Goal: Contribute content: Contribute content

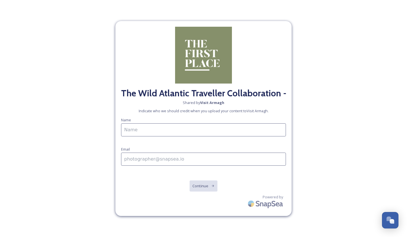
click at [147, 128] on input at bounding box center [203, 129] width 165 height 13
type input "[PERSON_NAME] The Wild Atlantic Traveller"
type input "[EMAIL_ADDRESS][DOMAIN_NAME]"
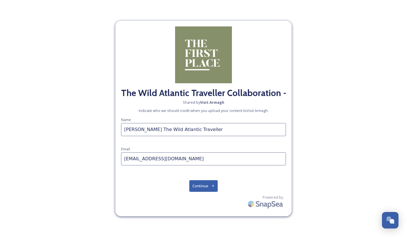
click at [196, 184] on button "Continue" at bounding box center [204, 186] width 29 height 12
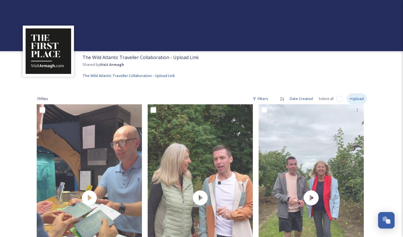
click at [352, 100] on div "+Upload" at bounding box center [357, 98] width 20 height 11
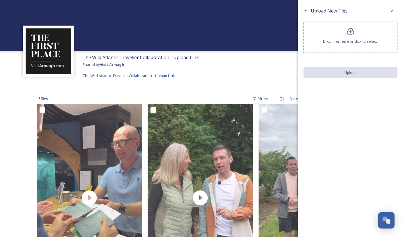
click at [352, 36] on div "Drop files here or click to select." at bounding box center [351, 37] width 94 height 31
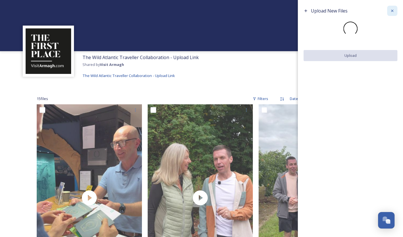
click at [391, 13] on div at bounding box center [392, 11] width 10 height 10
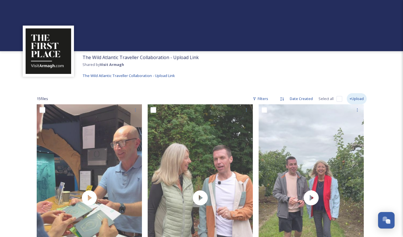
click at [357, 100] on div "+Upload" at bounding box center [357, 98] width 20 height 11
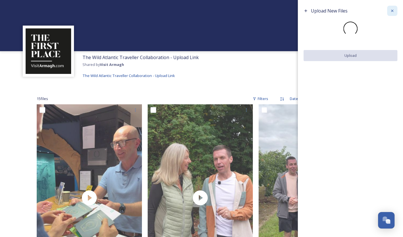
click at [392, 11] on icon at bounding box center [392, 11] width 5 height 5
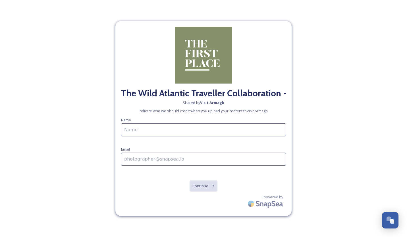
click at [150, 130] on input at bounding box center [203, 129] width 165 height 13
type input "k"
type input "[PERSON_NAME] The Wild Atlantic Traveller"
type input "[EMAIL_ADDRESS][DOMAIN_NAME]"
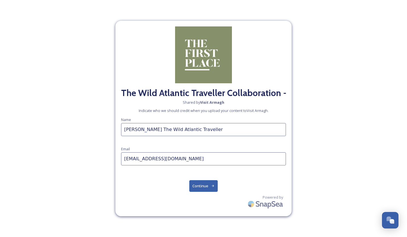
click at [196, 186] on button "Continue" at bounding box center [204, 186] width 29 height 12
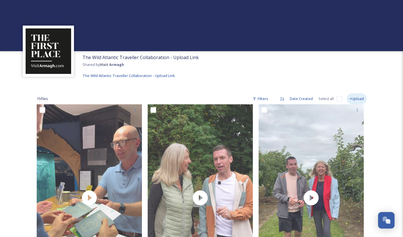
click at [356, 98] on div "+Upload" at bounding box center [357, 98] width 20 height 11
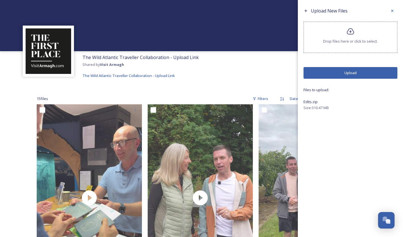
click at [350, 73] on button "Upload" at bounding box center [351, 73] width 94 height 12
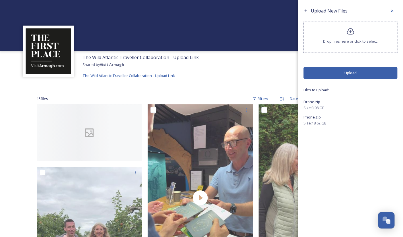
click at [349, 71] on button "Upload" at bounding box center [351, 73] width 94 height 12
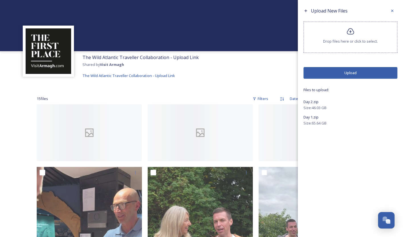
click at [351, 74] on button "Upload" at bounding box center [351, 73] width 94 height 12
